Goal: Transaction & Acquisition: Book appointment/travel/reservation

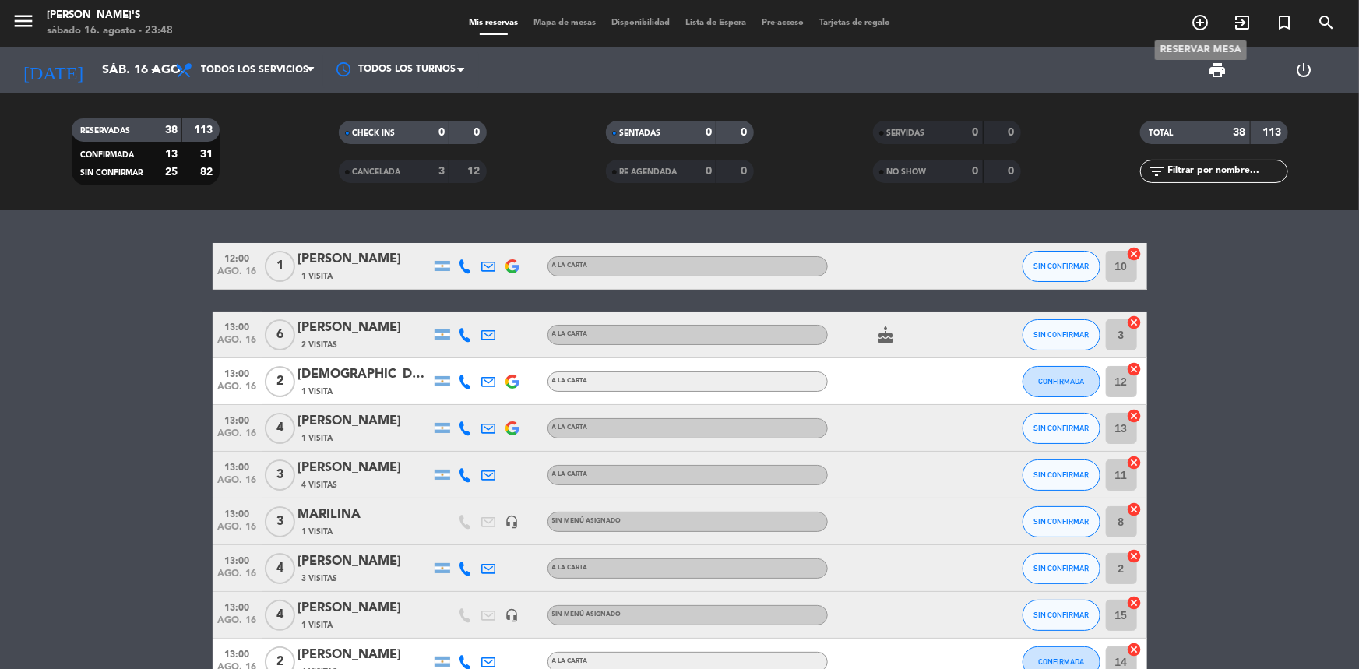
click at [1190, 16] on span "add_circle_outline" at bounding box center [1200, 22] width 42 height 26
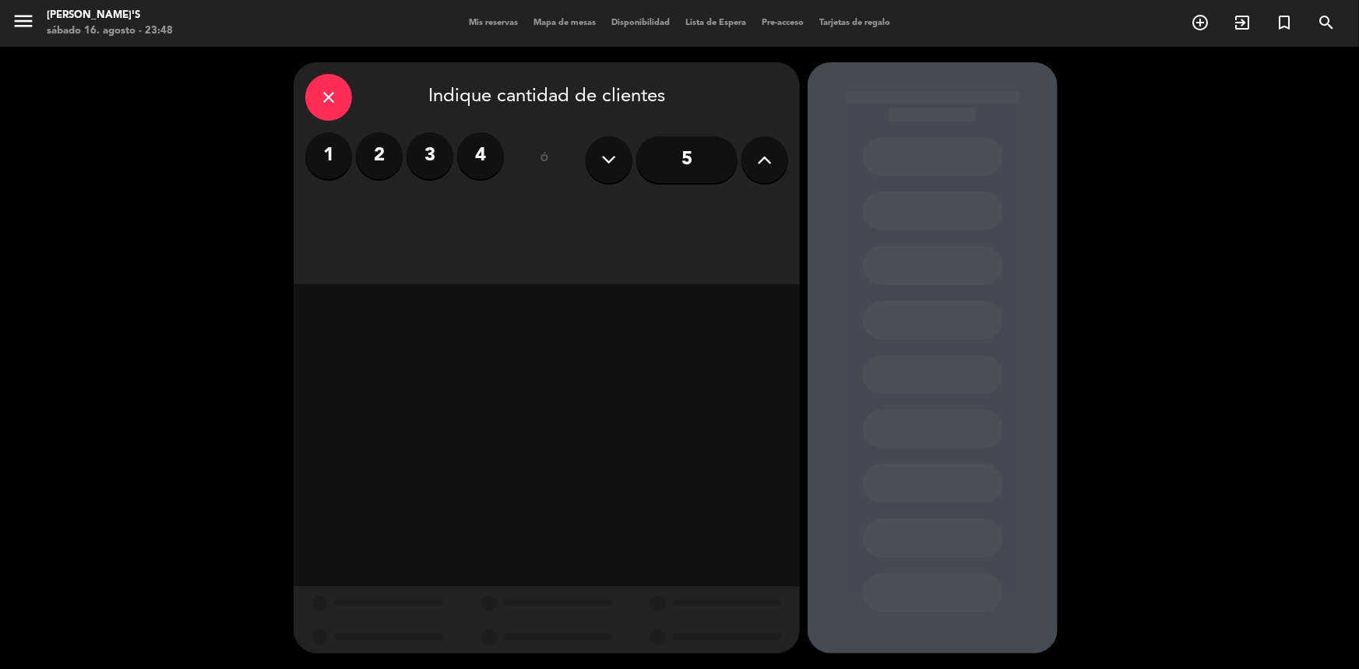
click at [381, 154] on label "2" at bounding box center [379, 155] width 47 height 47
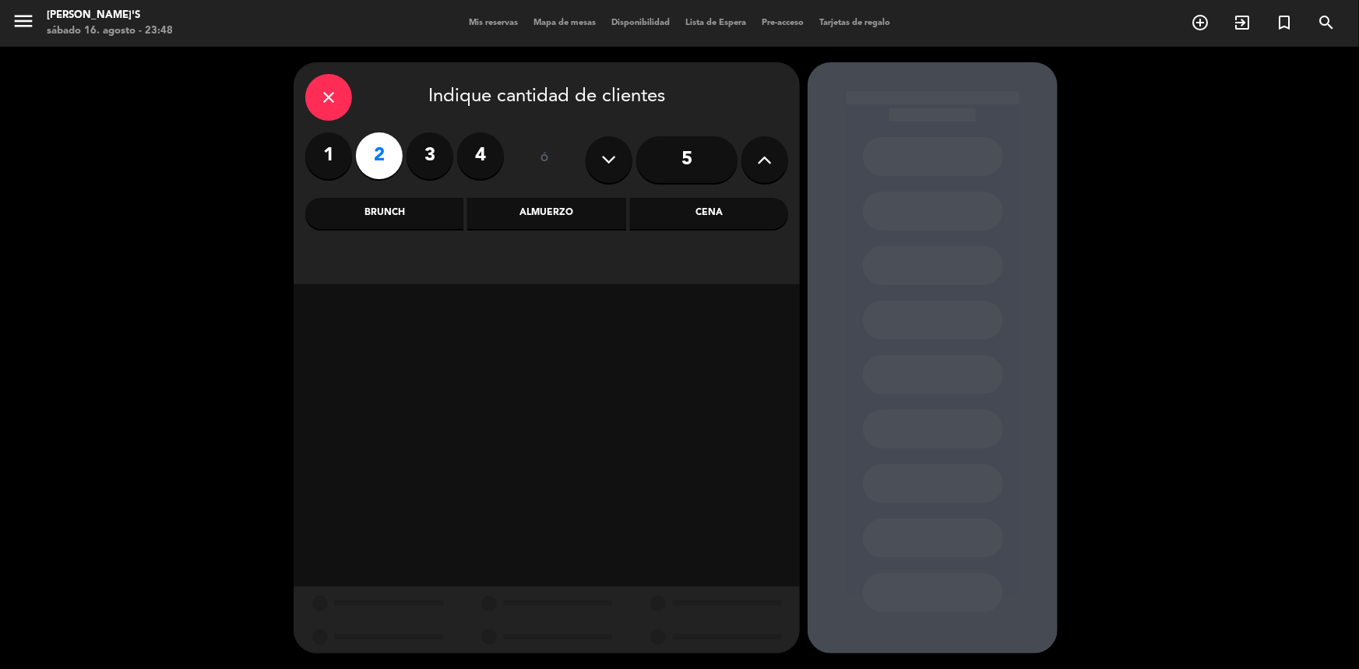
click at [700, 218] on div "Cena" at bounding box center [709, 213] width 158 height 31
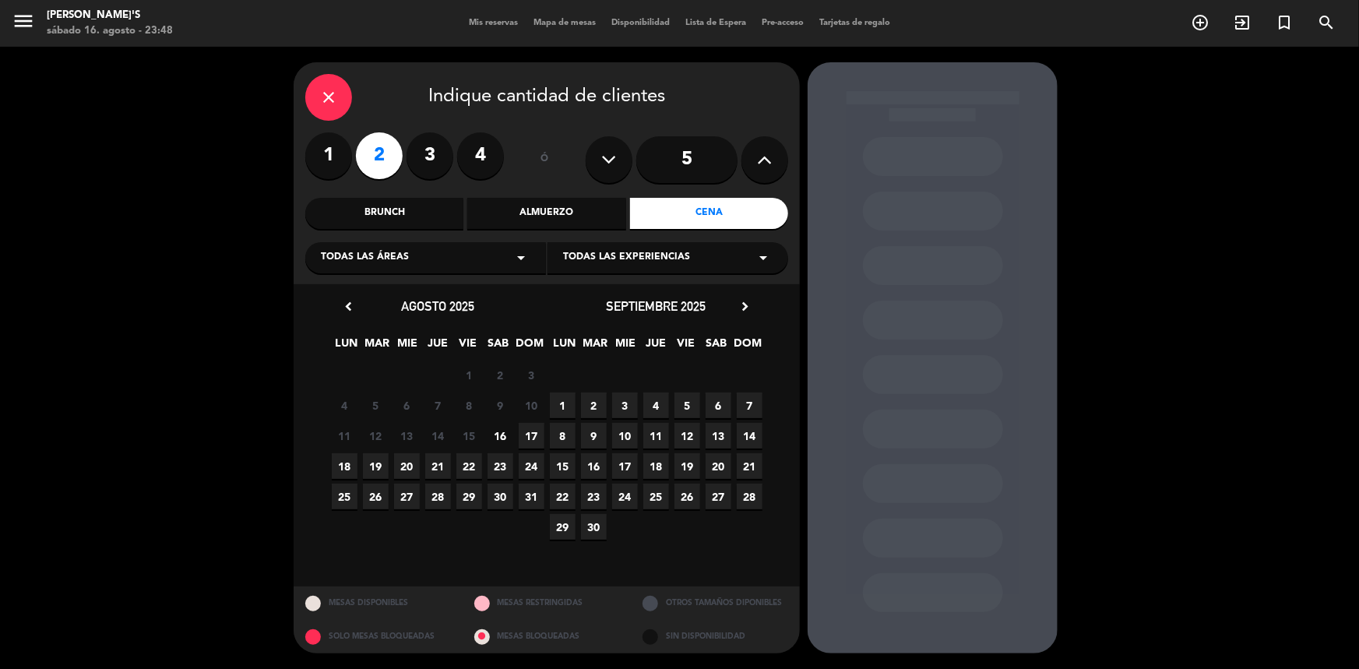
click at [567, 435] on span "8" at bounding box center [563, 436] width 26 height 26
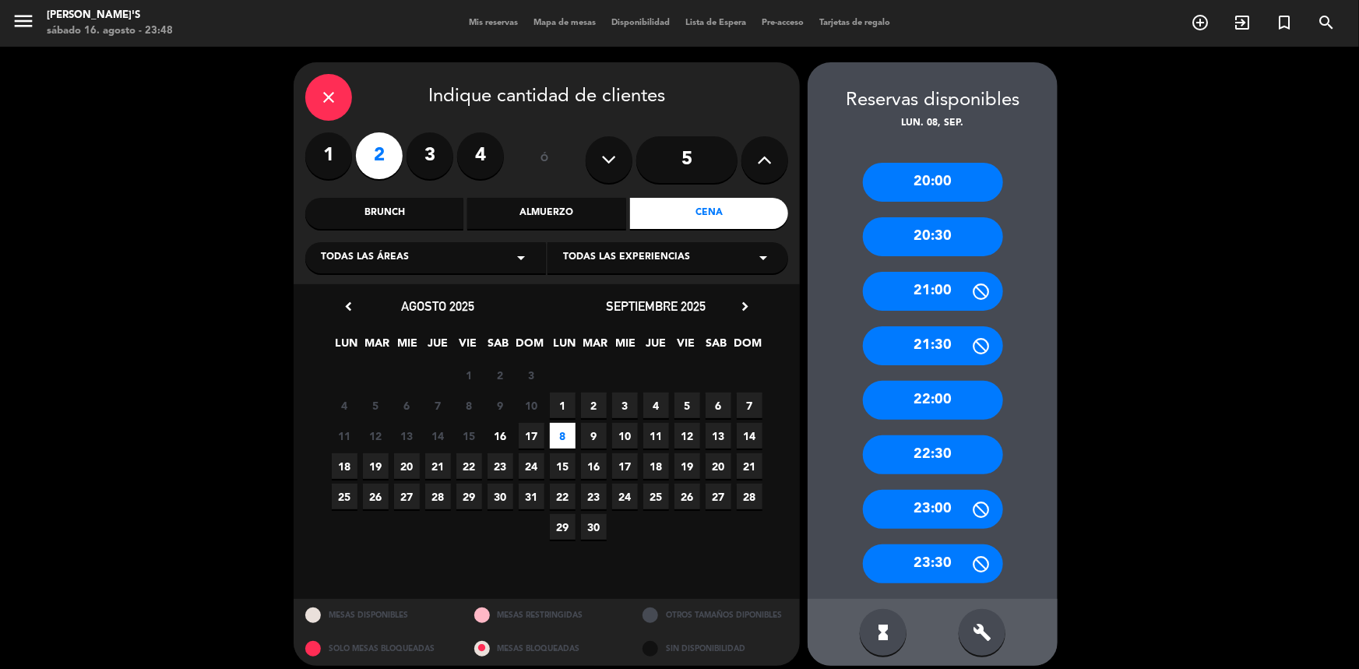
click at [944, 182] on div "20:00" at bounding box center [933, 182] width 140 height 39
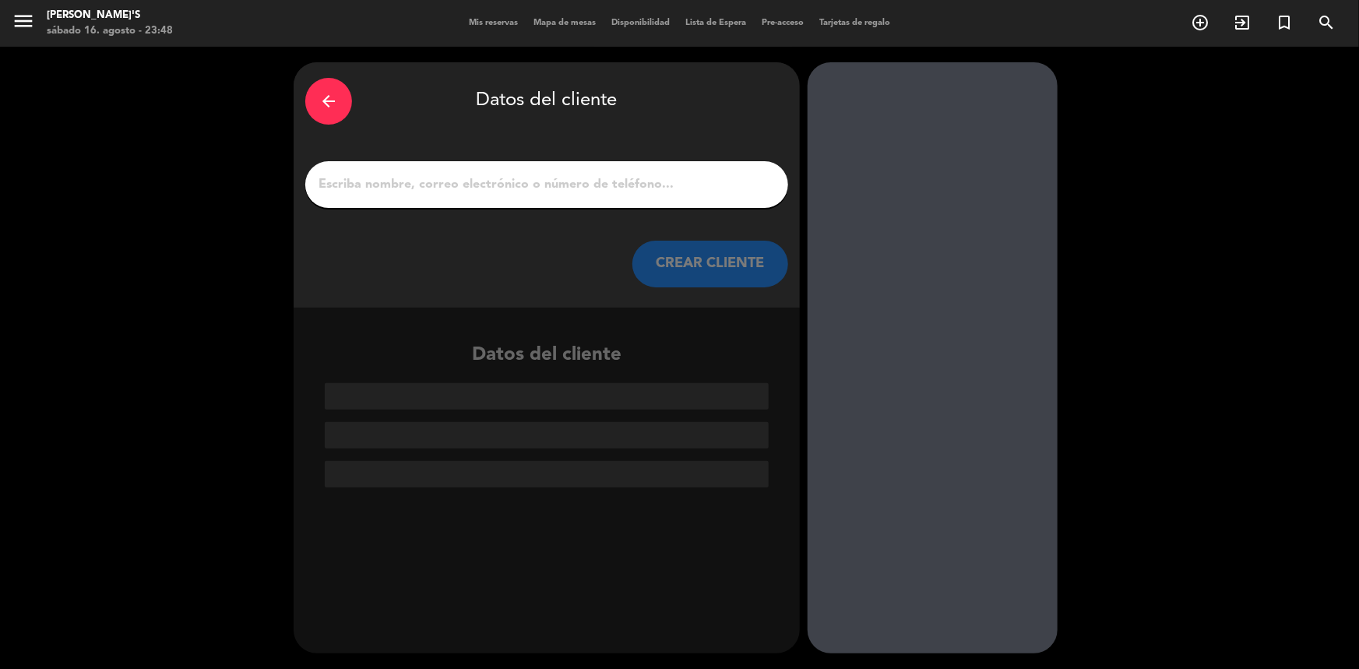
click at [691, 188] on input "1" at bounding box center [547, 185] width 460 height 22
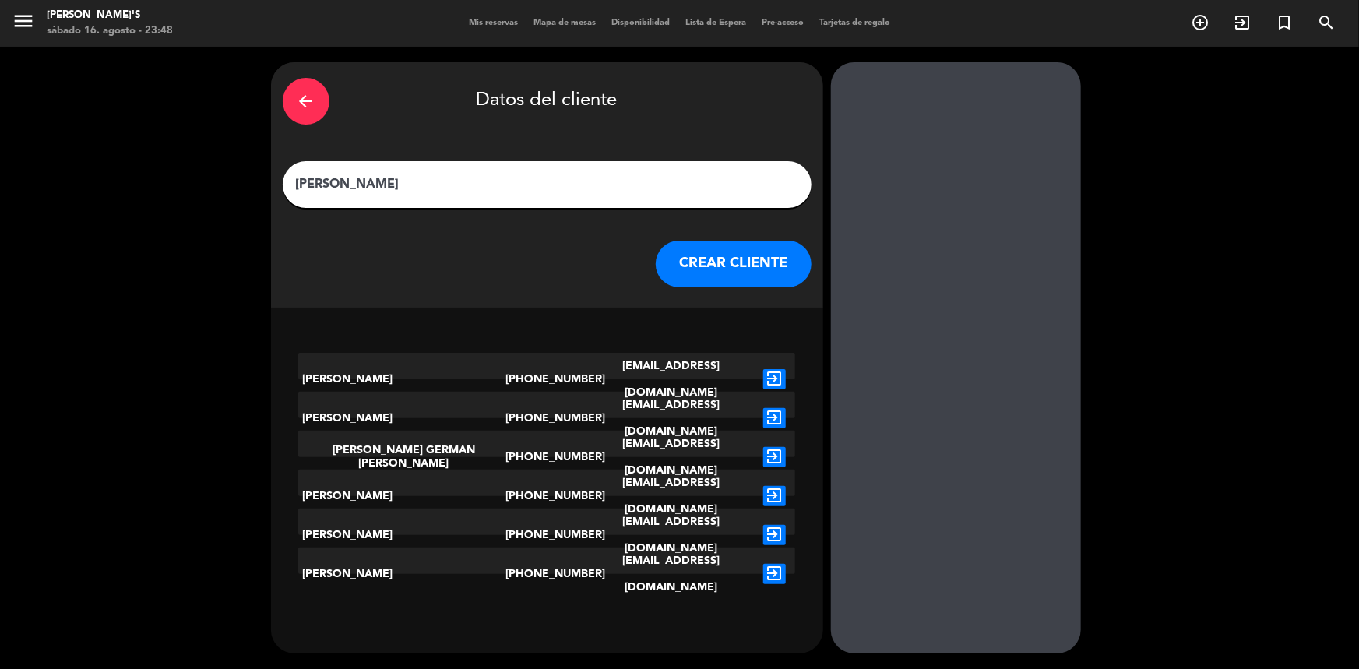
type input "[PERSON_NAME]"
click at [719, 260] on button "CREAR CLIENTE" at bounding box center [734, 264] width 156 height 47
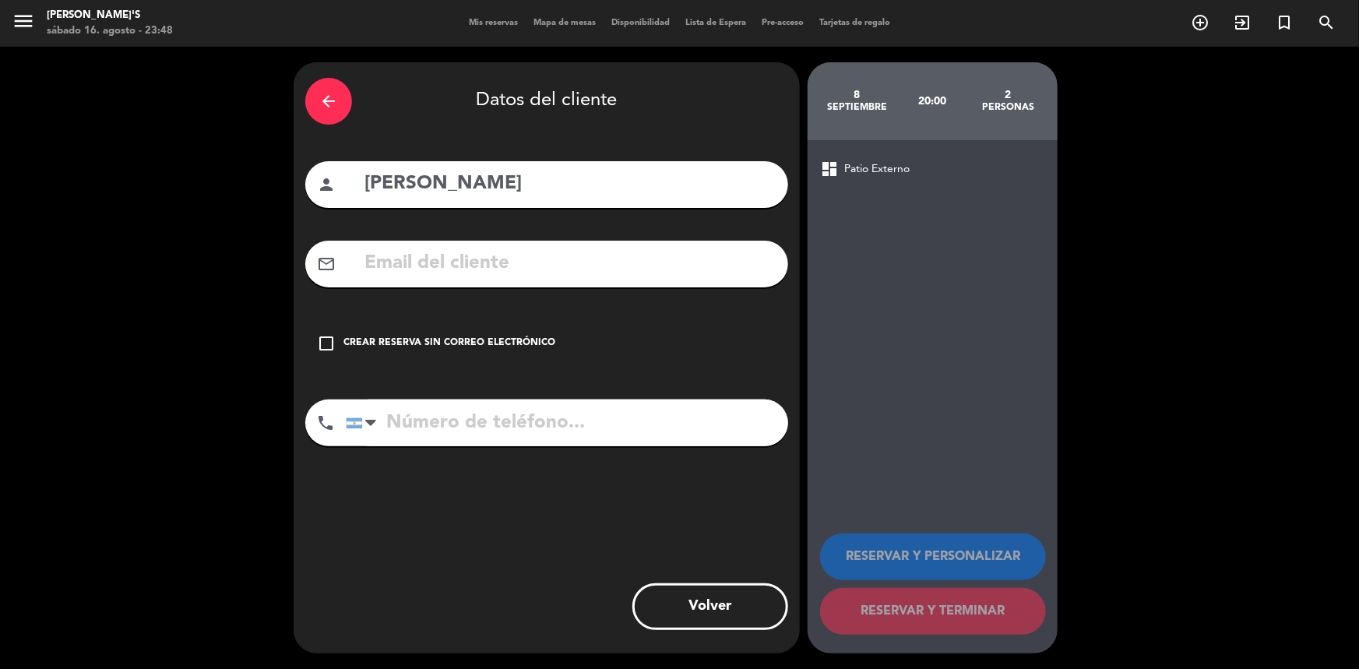
click at [330, 340] on icon "check_box_outline_blank" at bounding box center [326, 343] width 19 height 19
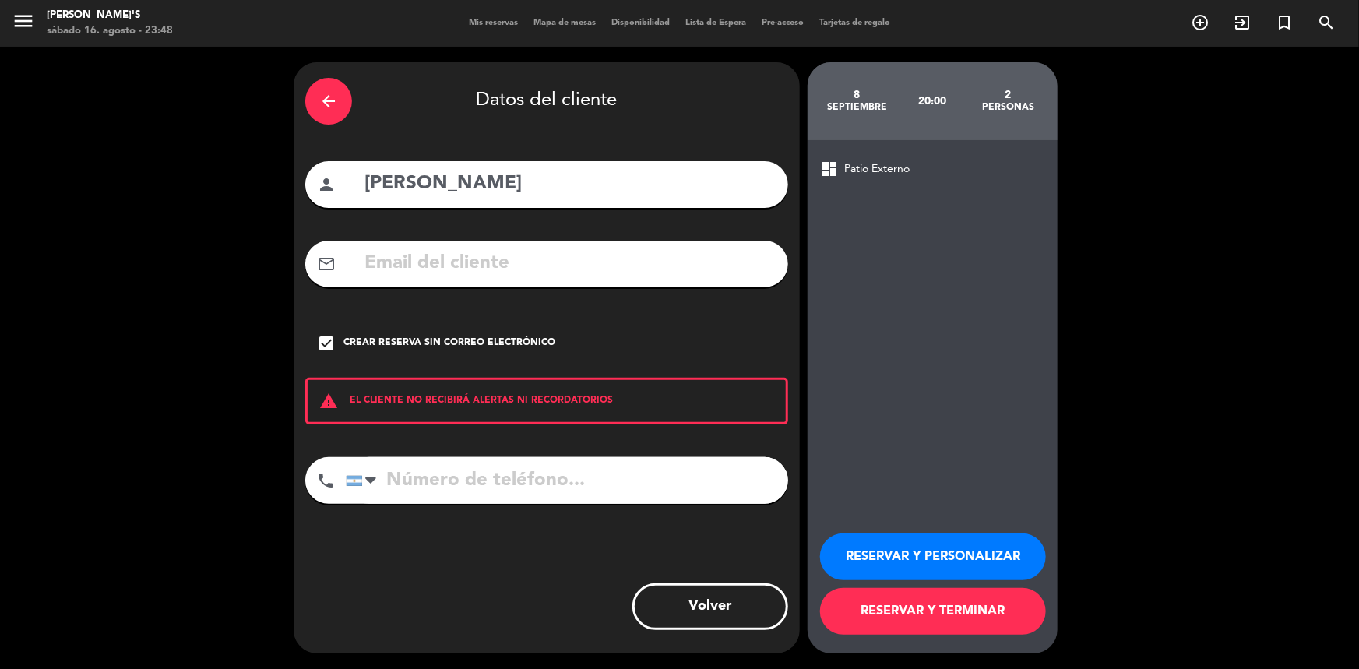
click at [475, 483] on input "tel" at bounding box center [567, 480] width 442 height 47
type input "3412219386"
click at [981, 597] on button "RESERVAR Y TERMINAR" at bounding box center [933, 611] width 226 height 47
